Goal: Information Seeking & Learning: Learn about a topic

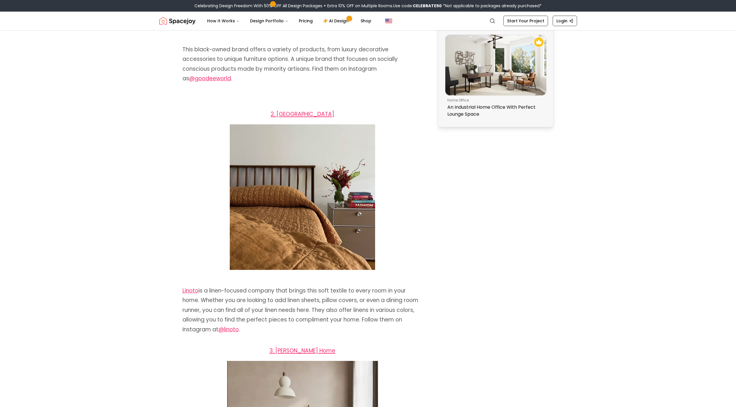
scroll to position [493, 0]
click at [189, 295] on link "Linoto" at bounding box center [190, 291] width 16 height 8
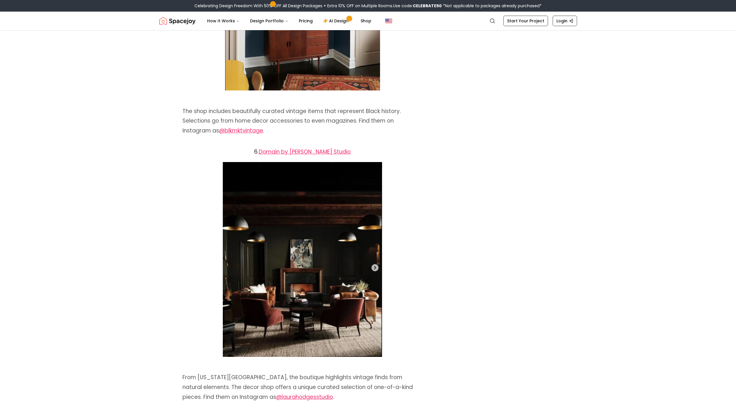
scroll to position [1392, 0]
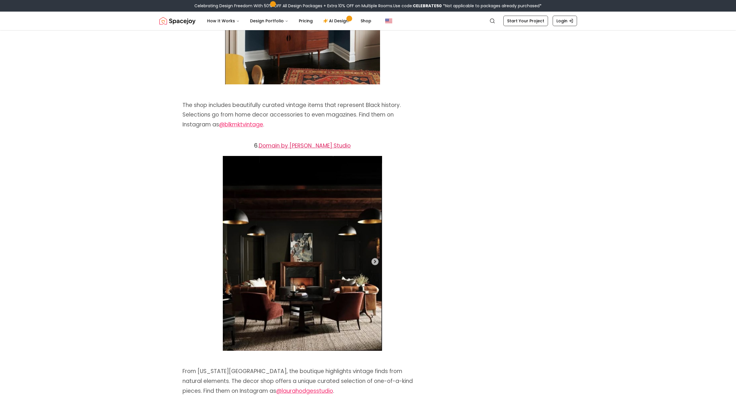
click at [298, 150] on link "Domain by [PERSON_NAME] Studio" at bounding box center [305, 146] width 92 height 8
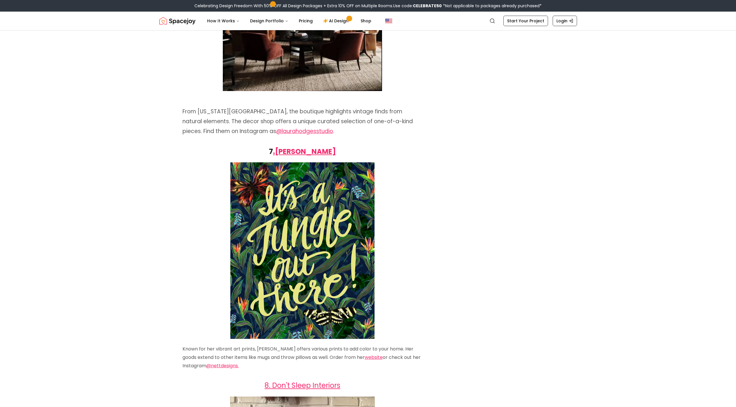
scroll to position [1653, 0]
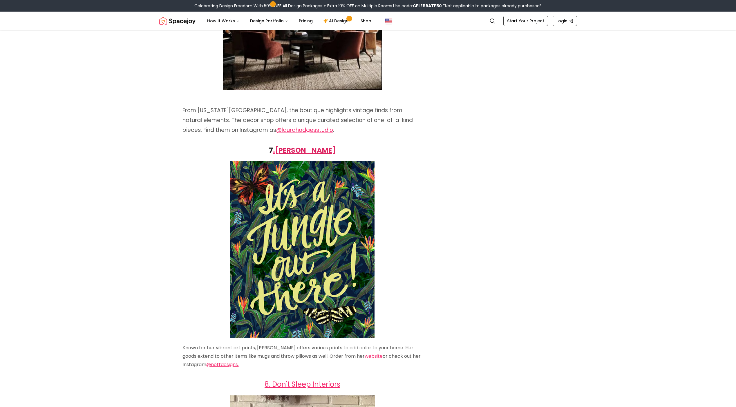
click at [303, 155] on link "[PERSON_NAME]" at bounding box center [305, 151] width 61 height 10
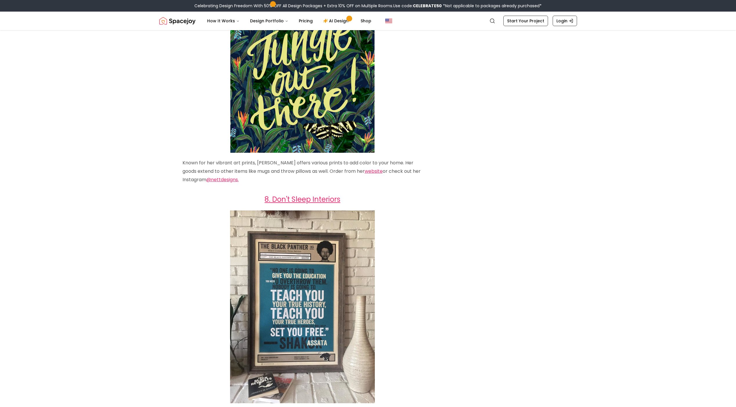
scroll to position [1856, 0]
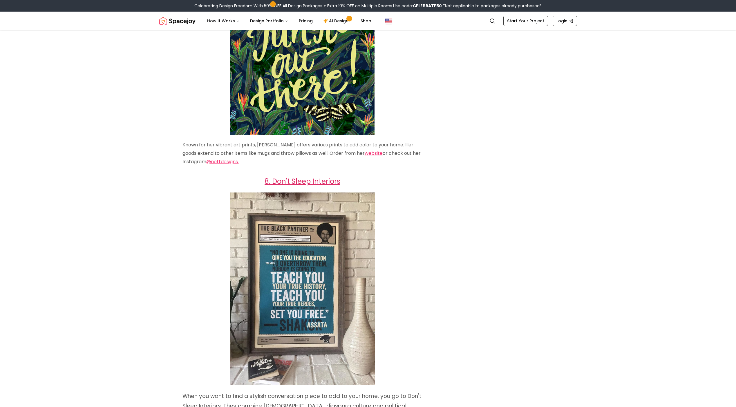
click at [291, 185] on link "8. Don't Sleep Interiors" at bounding box center [303, 182] width 76 height 10
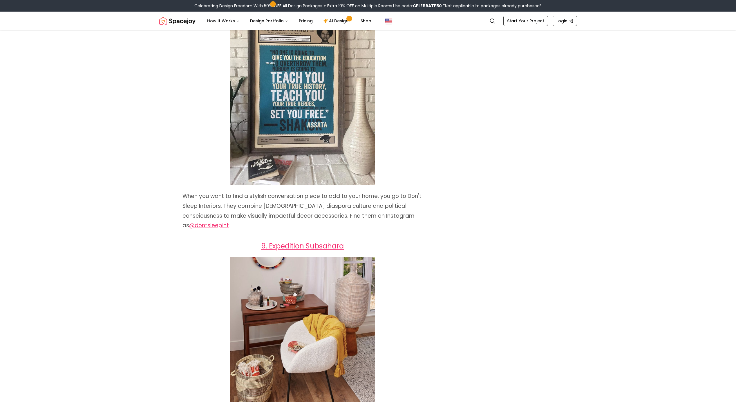
scroll to position [2147, 0]
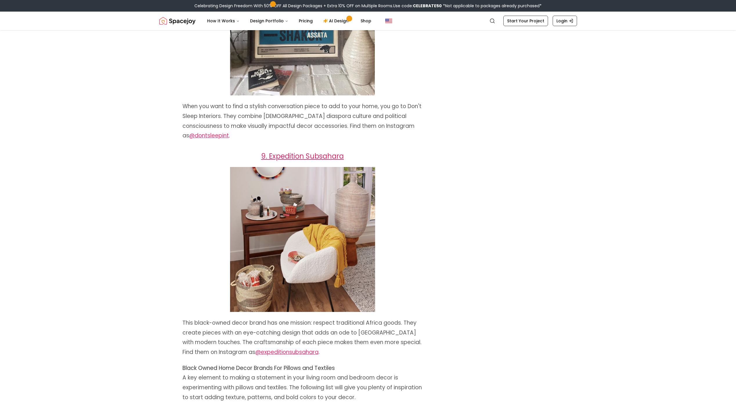
click at [327, 153] on link "9. Expedition Subsahara" at bounding box center [302, 156] width 83 height 10
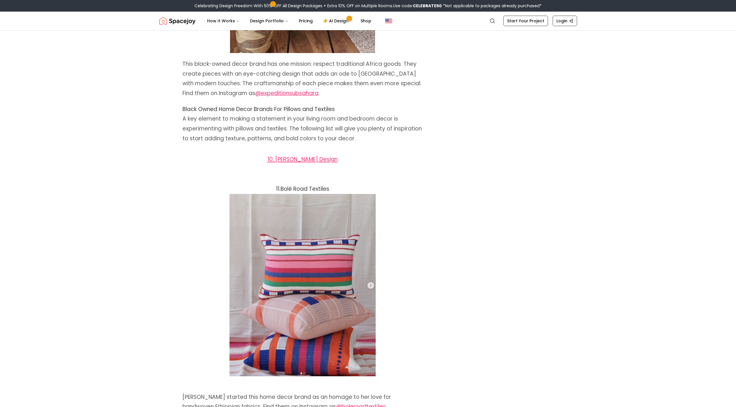
scroll to position [2408, 0]
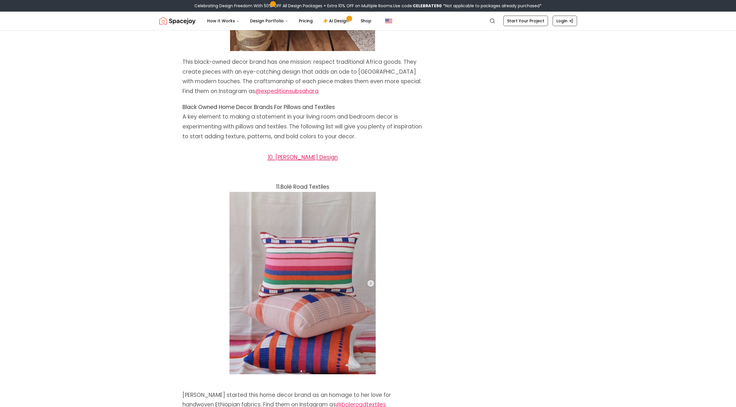
click at [305, 158] on span "10. [PERSON_NAME] Design" at bounding box center [302, 157] width 70 height 8
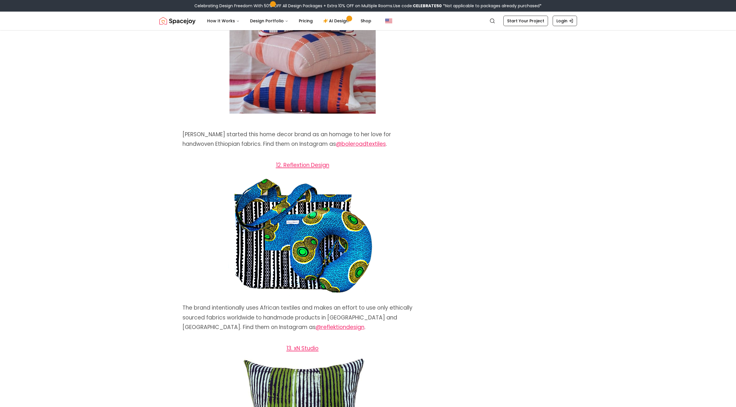
scroll to position [2669, 0]
click at [309, 162] on span "12. Reflextion Design" at bounding box center [302, 165] width 53 height 8
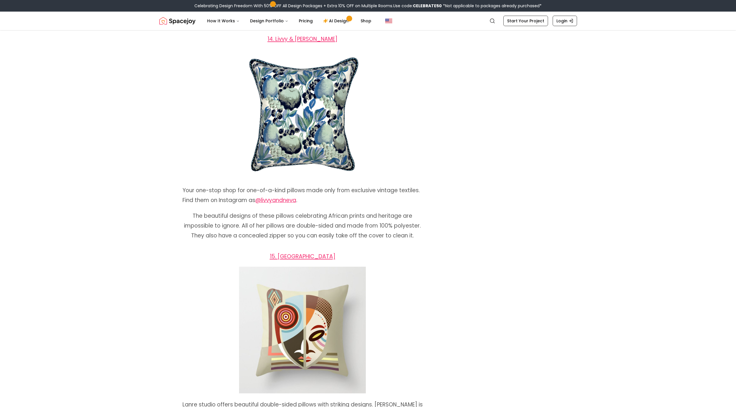
scroll to position [3191, 0]
click at [294, 252] on span "15. [GEOGRAPHIC_DATA]" at bounding box center [303, 256] width 66 height 8
click at [181, 21] on img "Spacejoy" at bounding box center [177, 21] width 36 height 12
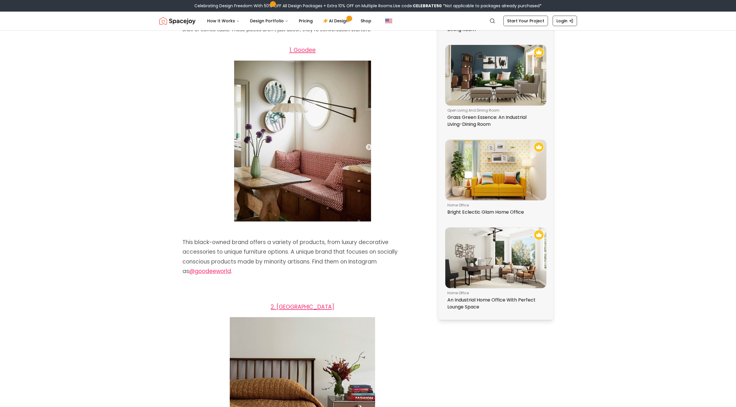
scroll to position [1858, 0]
